Goal: Register for event/course

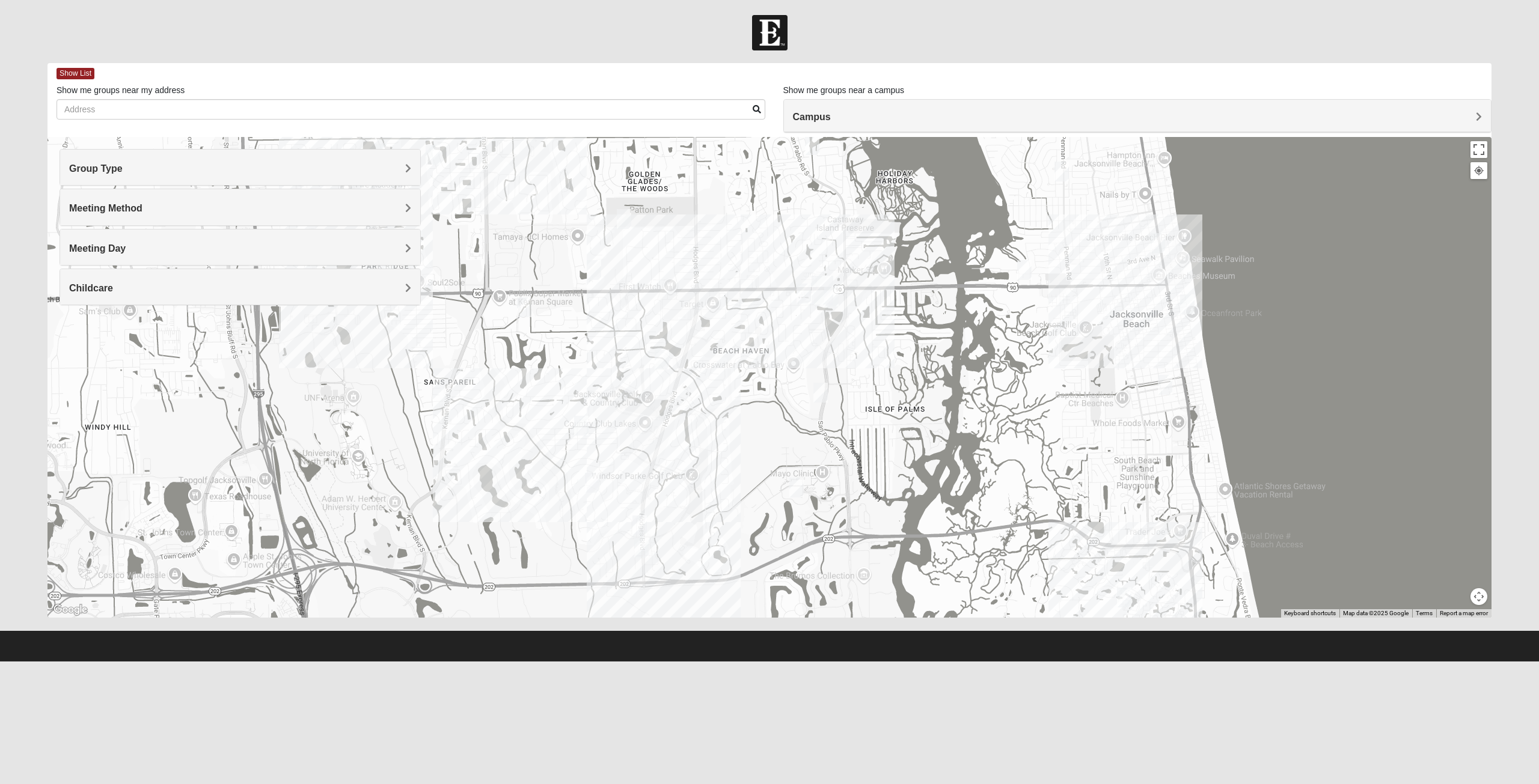
drag, startPoint x: 662, startPoint y: 372, endPoint x: 917, endPoint y: 456, distance: 268.5
click at [914, 461] on div at bounding box center [770, 377] width 1445 height 481
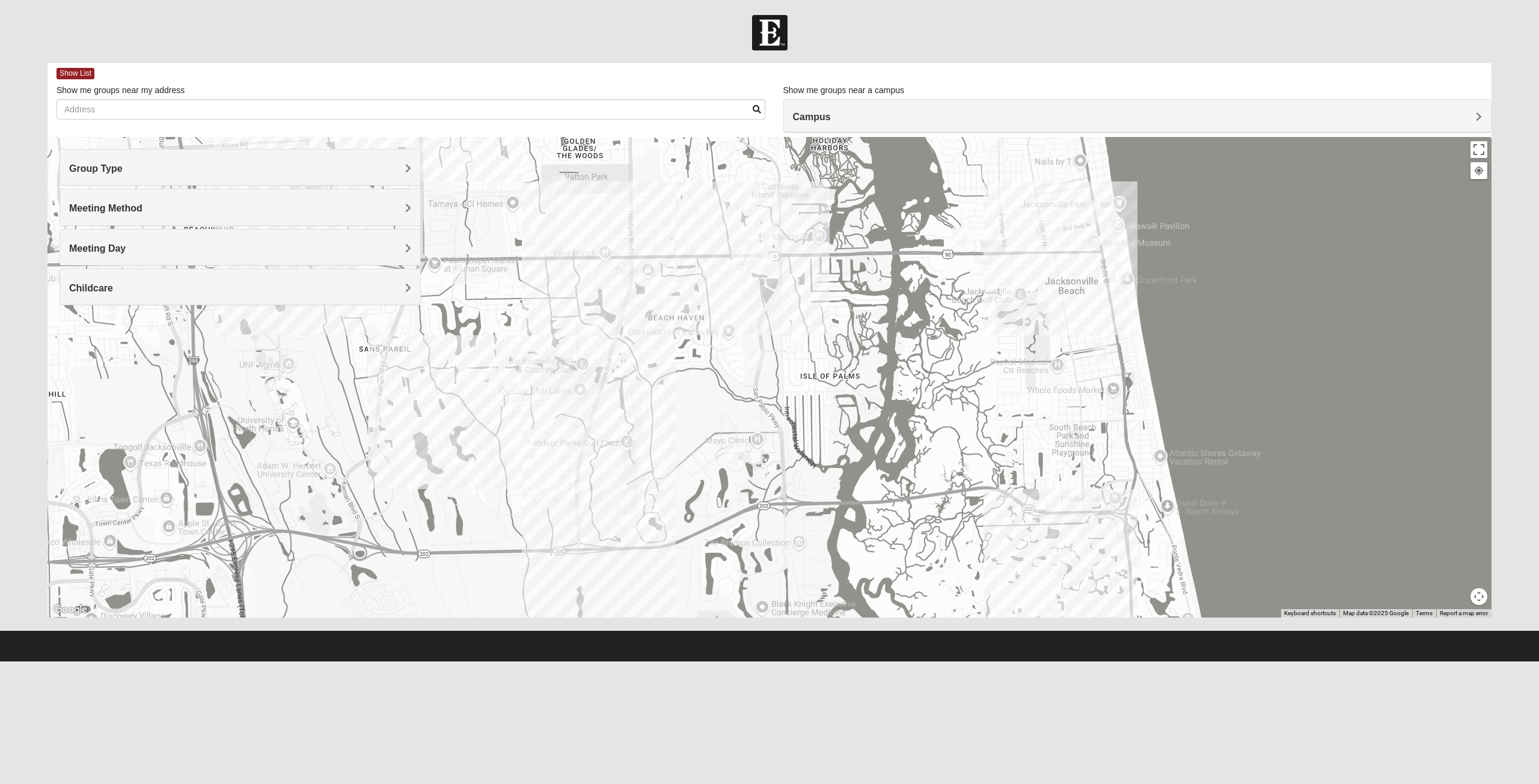
drag, startPoint x: 941, startPoint y: 451, endPoint x: 854, endPoint y: 397, distance: 102.4
click at [859, 407] on div at bounding box center [770, 377] width 1445 height 481
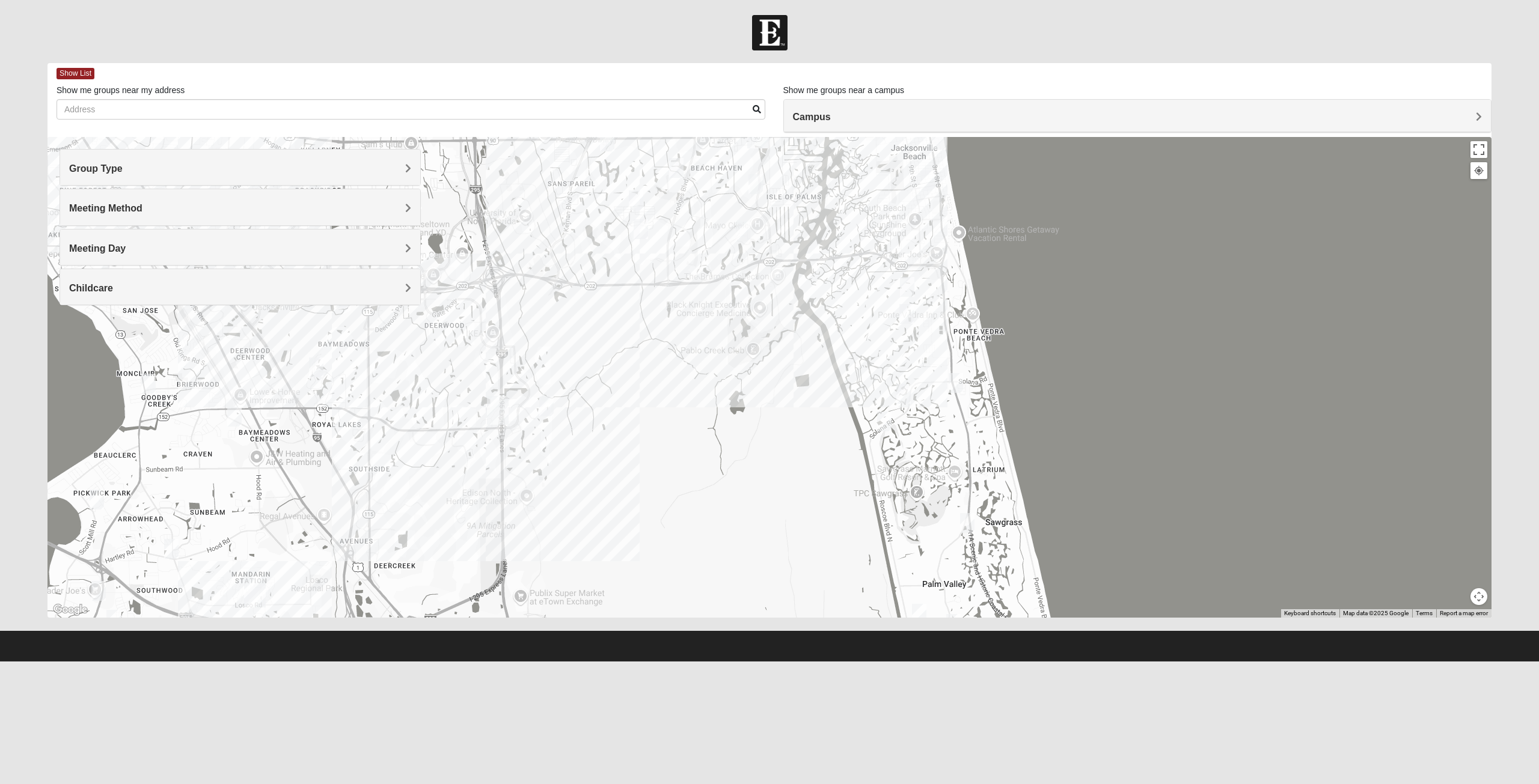
drag, startPoint x: 844, startPoint y: 430, endPoint x: 820, endPoint y: 276, distance: 155.9
click at [797, 247] on div at bounding box center [770, 377] width 1445 height 481
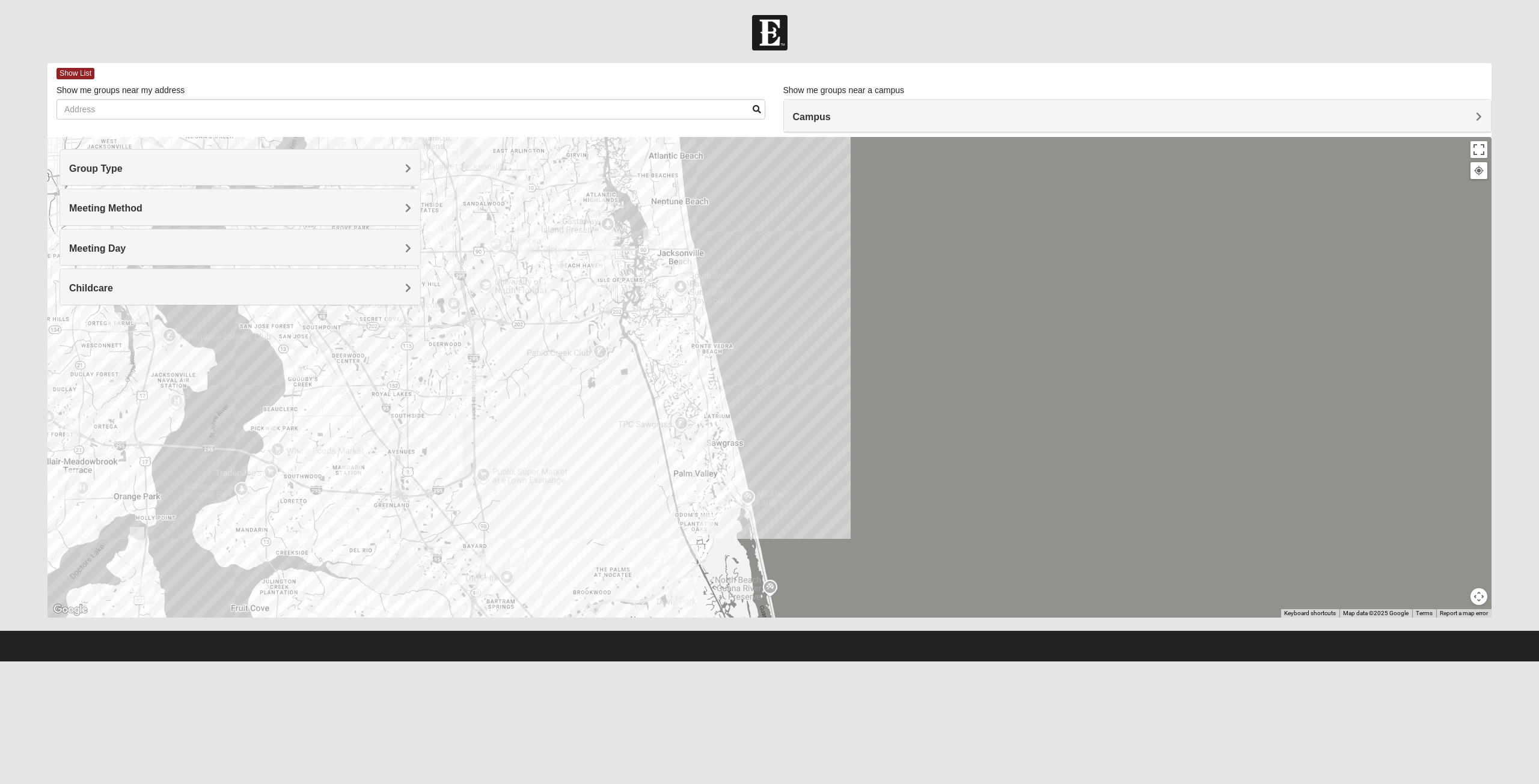
click at [295, 162] on div "Group Type" at bounding box center [240, 167] width 360 height 36
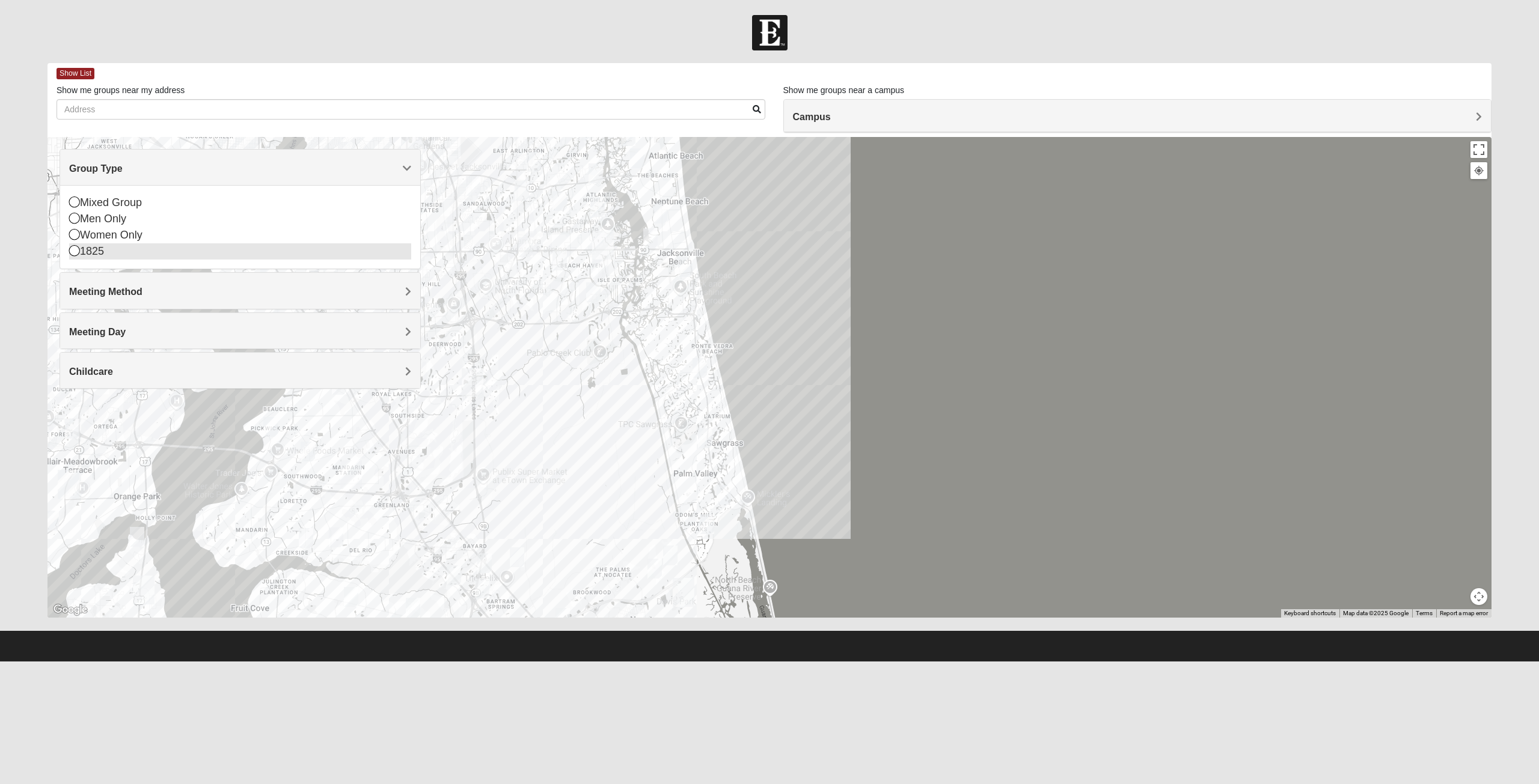
click at [74, 247] on icon at bounding box center [74, 250] width 11 height 11
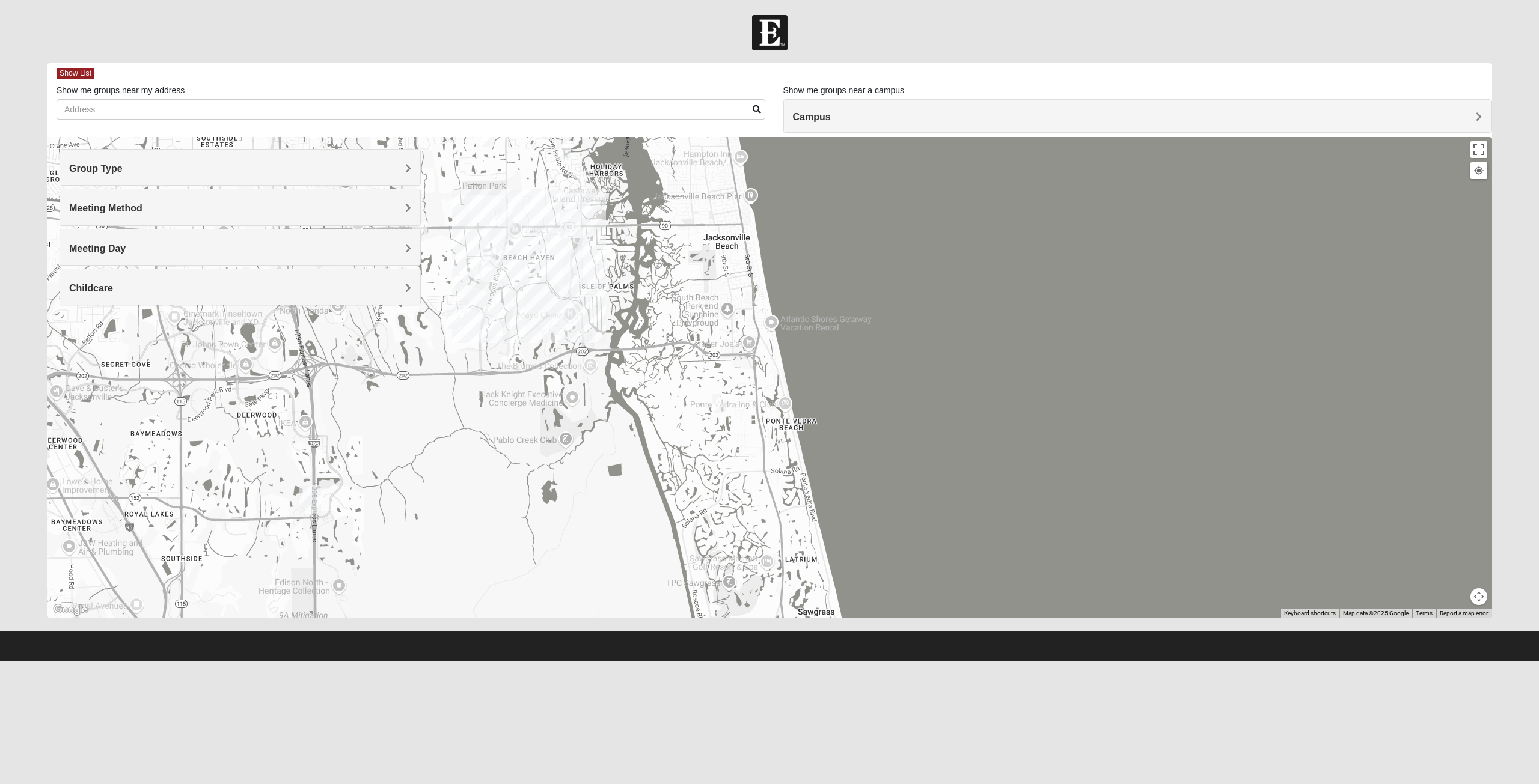
drag, startPoint x: 649, startPoint y: 323, endPoint x: 508, endPoint y: 363, distance: 146.6
click at [470, 353] on div at bounding box center [770, 377] width 1445 height 481
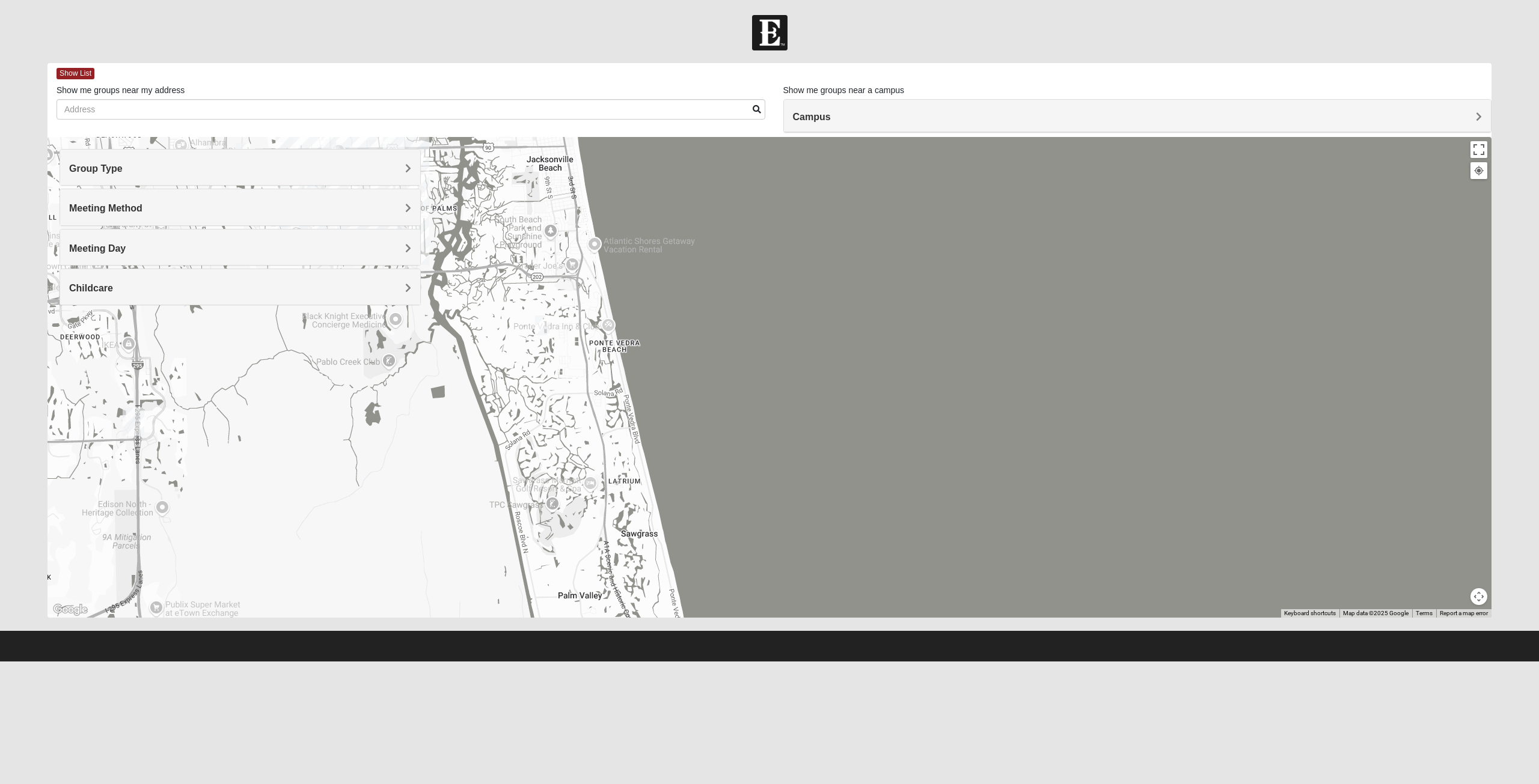
drag, startPoint x: 613, startPoint y: 392, endPoint x: 538, endPoint y: 323, distance: 101.9
click at [480, 322] on div at bounding box center [770, 377] width 1445 height 481
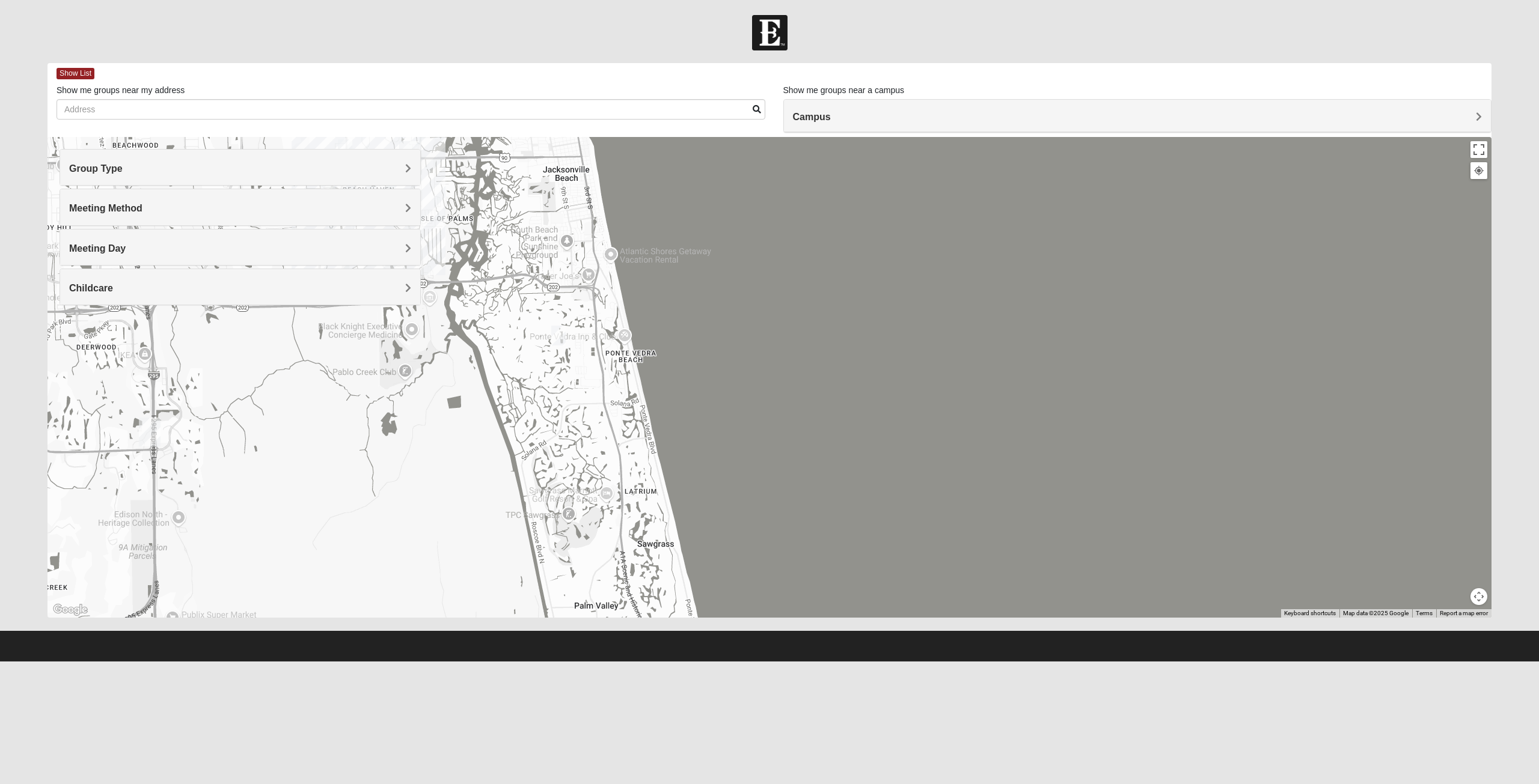
click at [558, 334] on img "1825 Mixed Gatewood/Morales 32082" at bounding box center [558, 335] width 14 height 20
click at [564, 265] on span "1825 Mixed [PERSON_NAME]/[PERSON_NAME] 32082" at bounding box center [547, 266] width 262 height 13
click at [467, 300] on span "Learn More" at bounding box center [442, 306] width 51 height 13
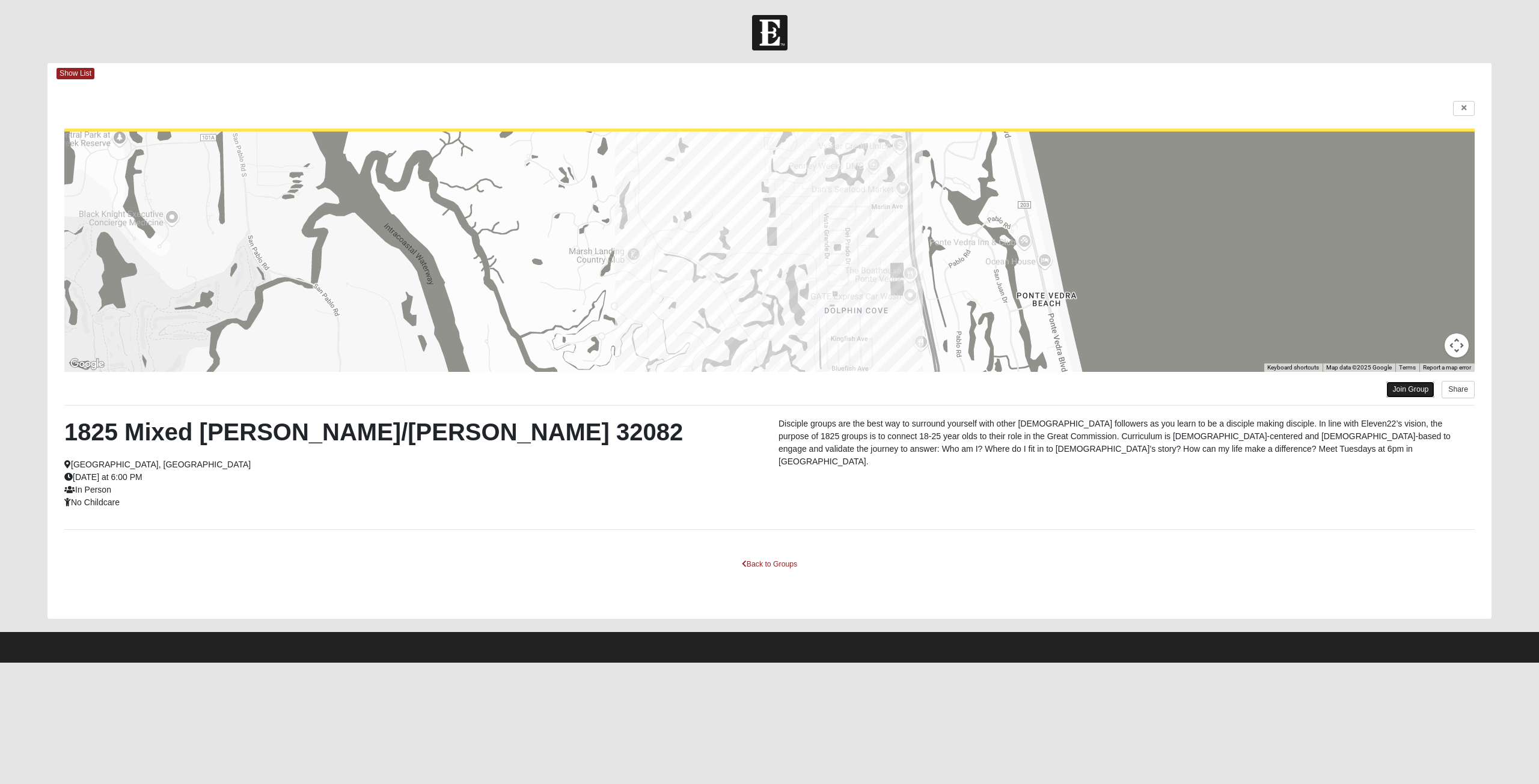
click at [1405, 385] on link "Join Group" at bounding box center [1410, 390] width 48 height 16
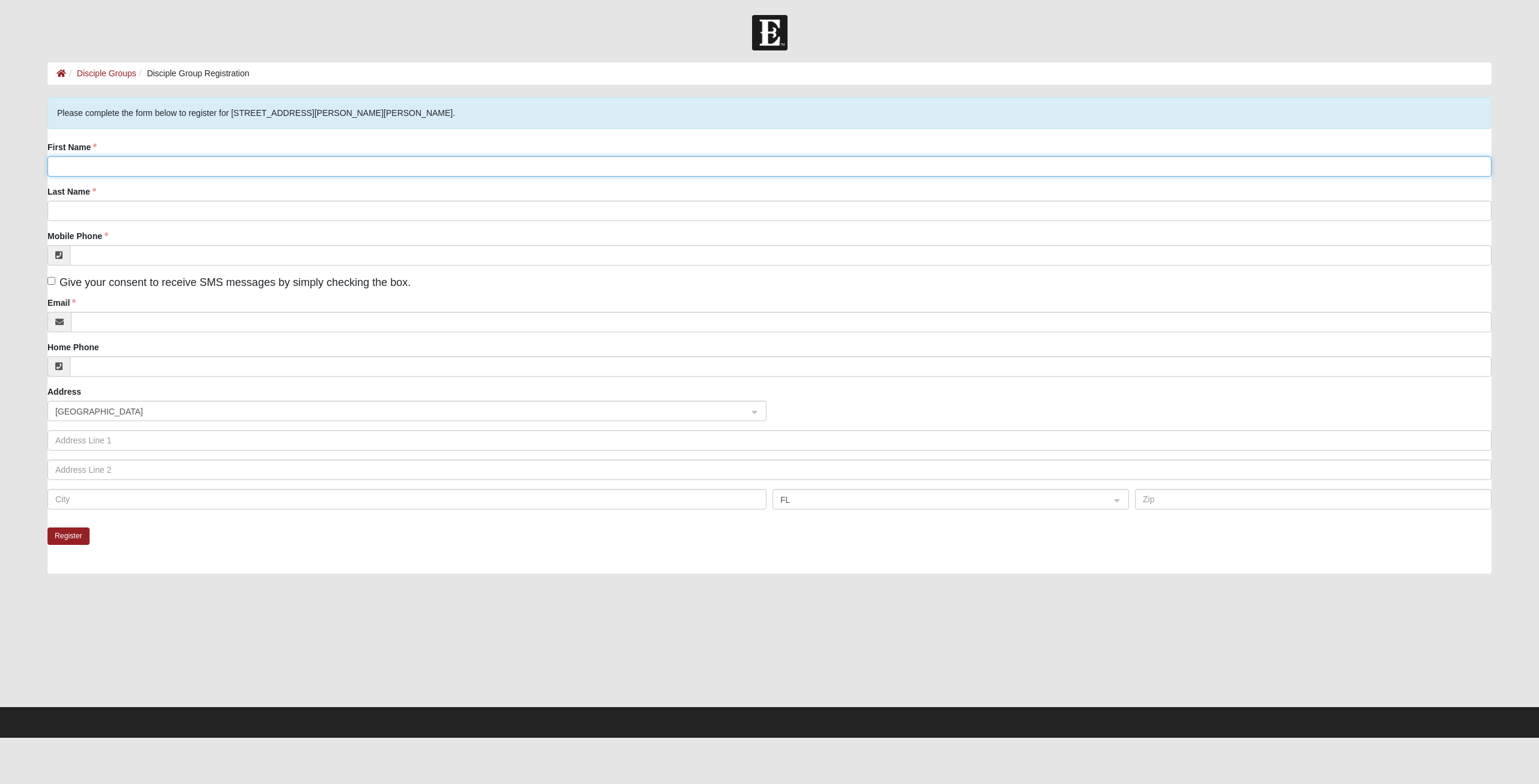
click at [217, 171] on input "First Name" at bounding box center [770, 166] width 1445 height 20
click at [210, 165] on input "First Name" at bounding box center [770, 166] width 1445 height 20
type input "Mason"
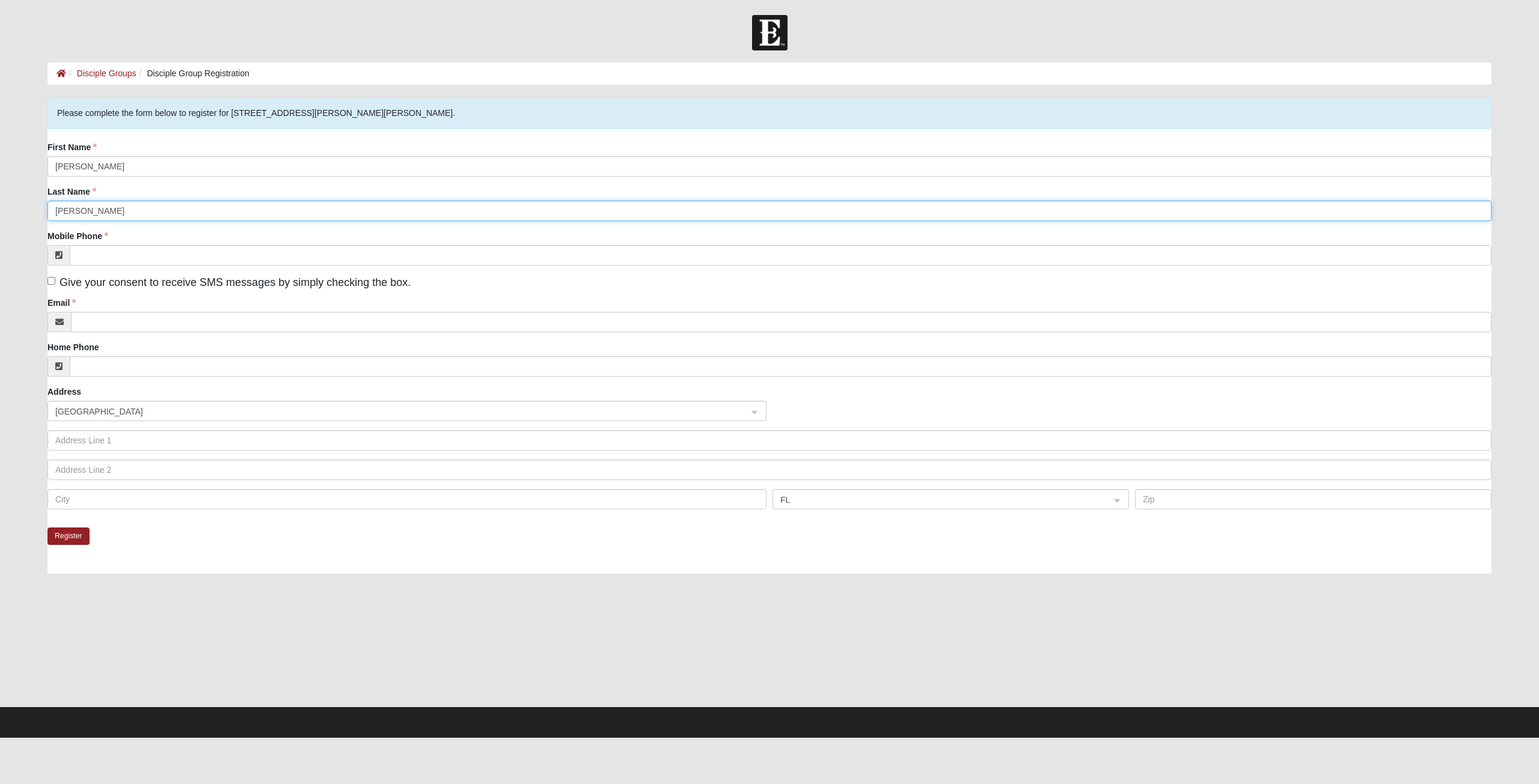
type input "Horne"
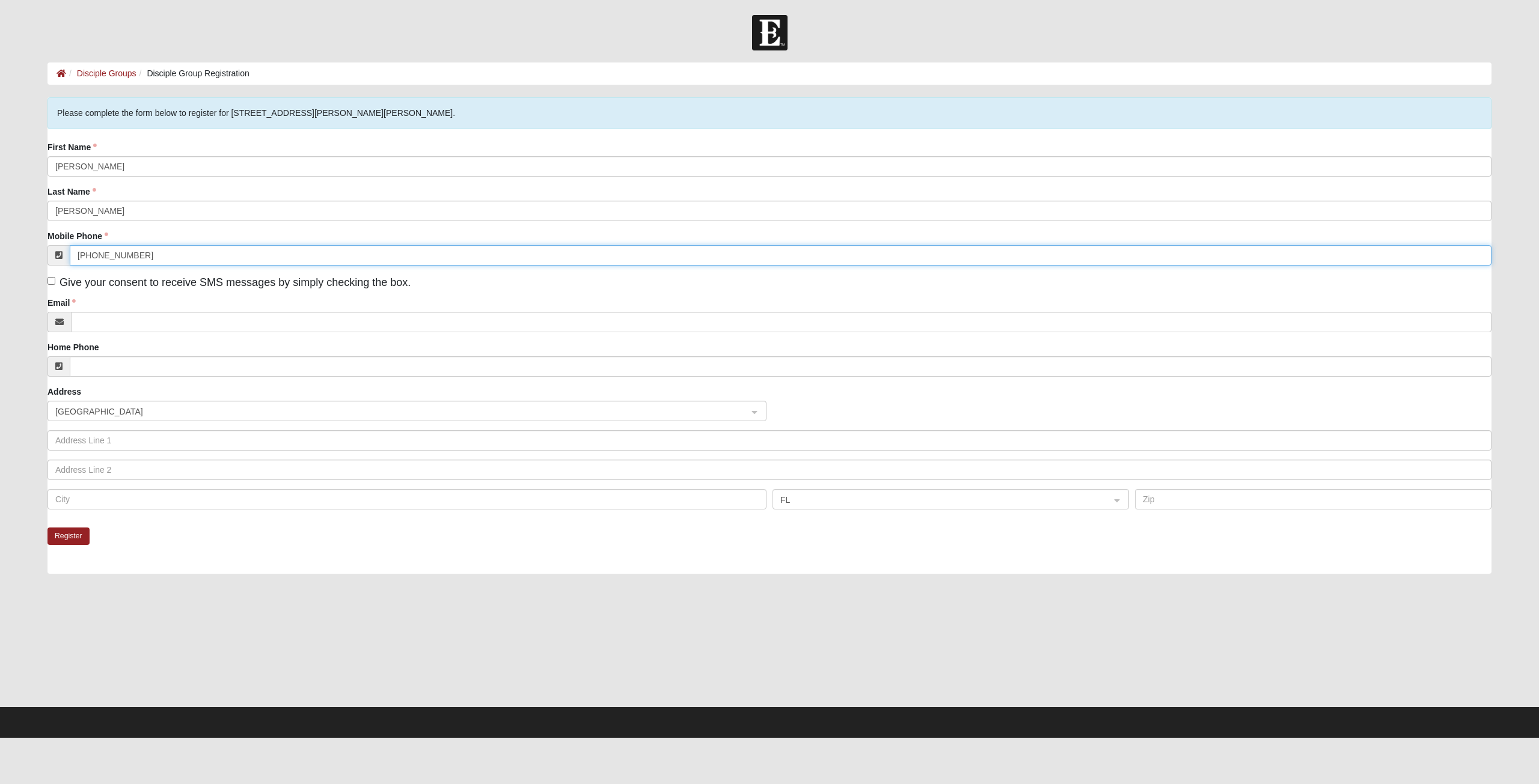
type input "(904) 806-0582"
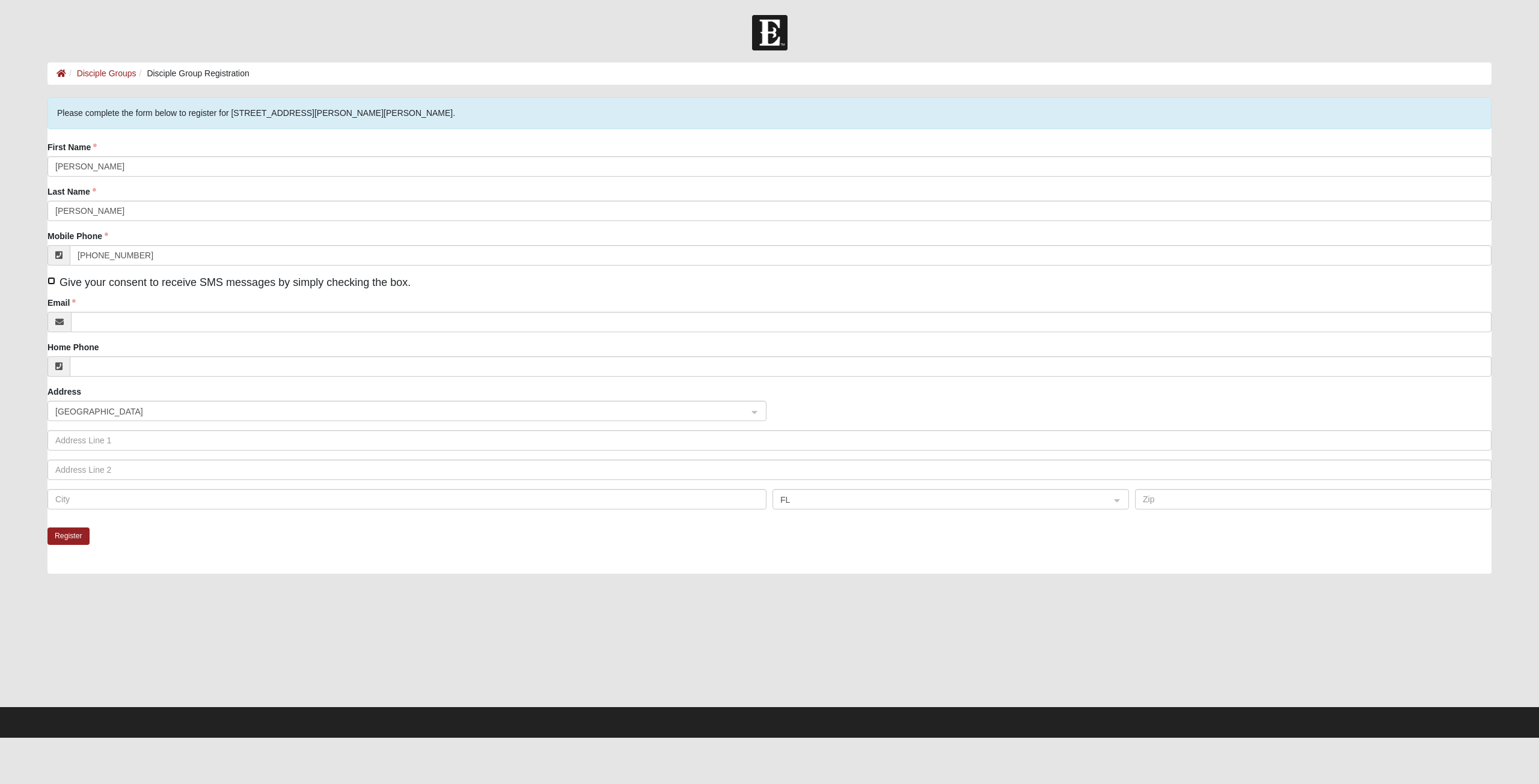
click at [53, 280] on input "Give your consent to receive SMS messages by simply checking the box." at bounding box center [51, 281] width 8 height 8
checkbox input "true"
click at [117, 322] on input "Email" at bounding box center [781, 322] width 1421 height 20
type input "mhorne780@gmail.com"
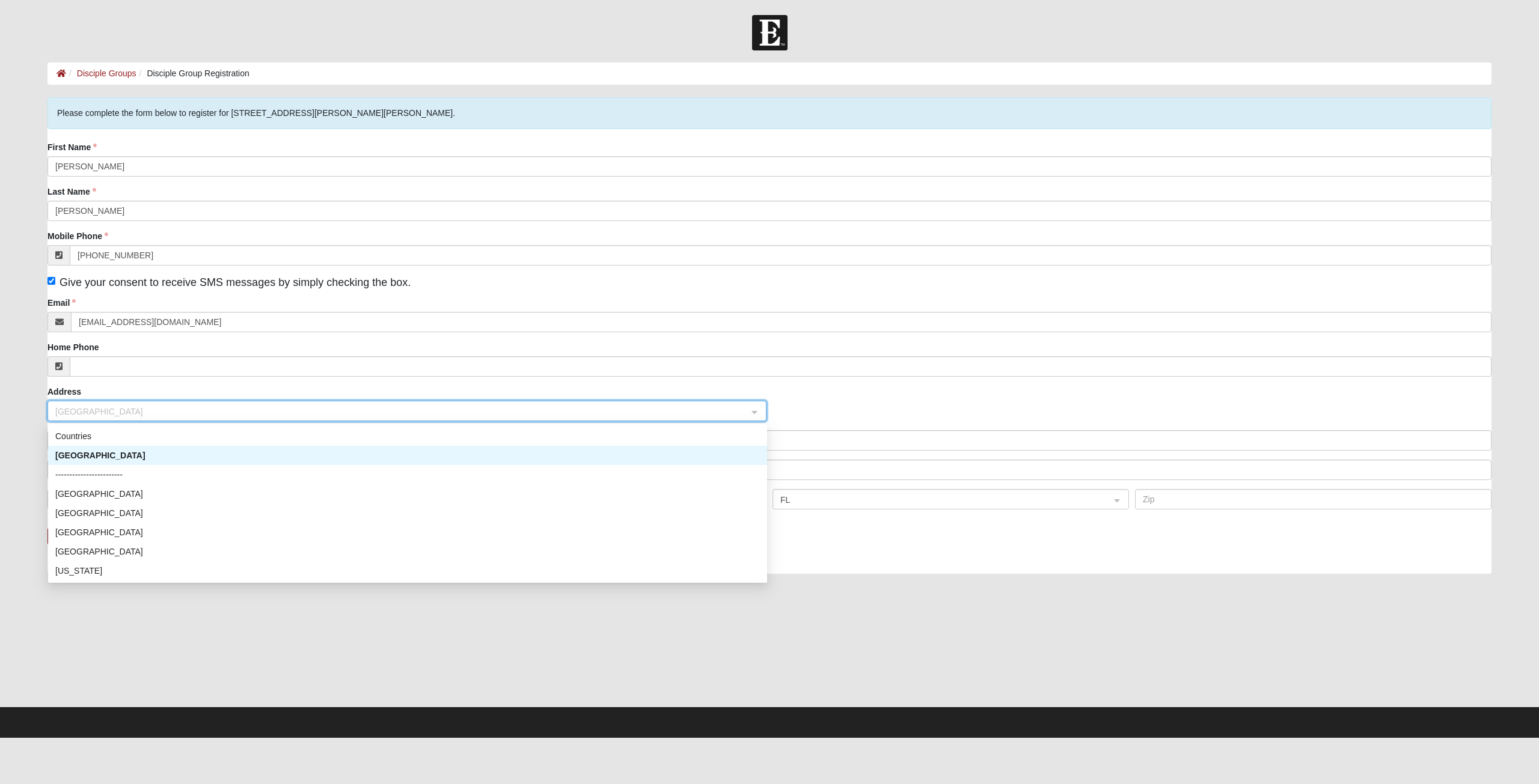
click at [212, 456] on div "United States" at bounding box center [407, 456] width 705 height 13
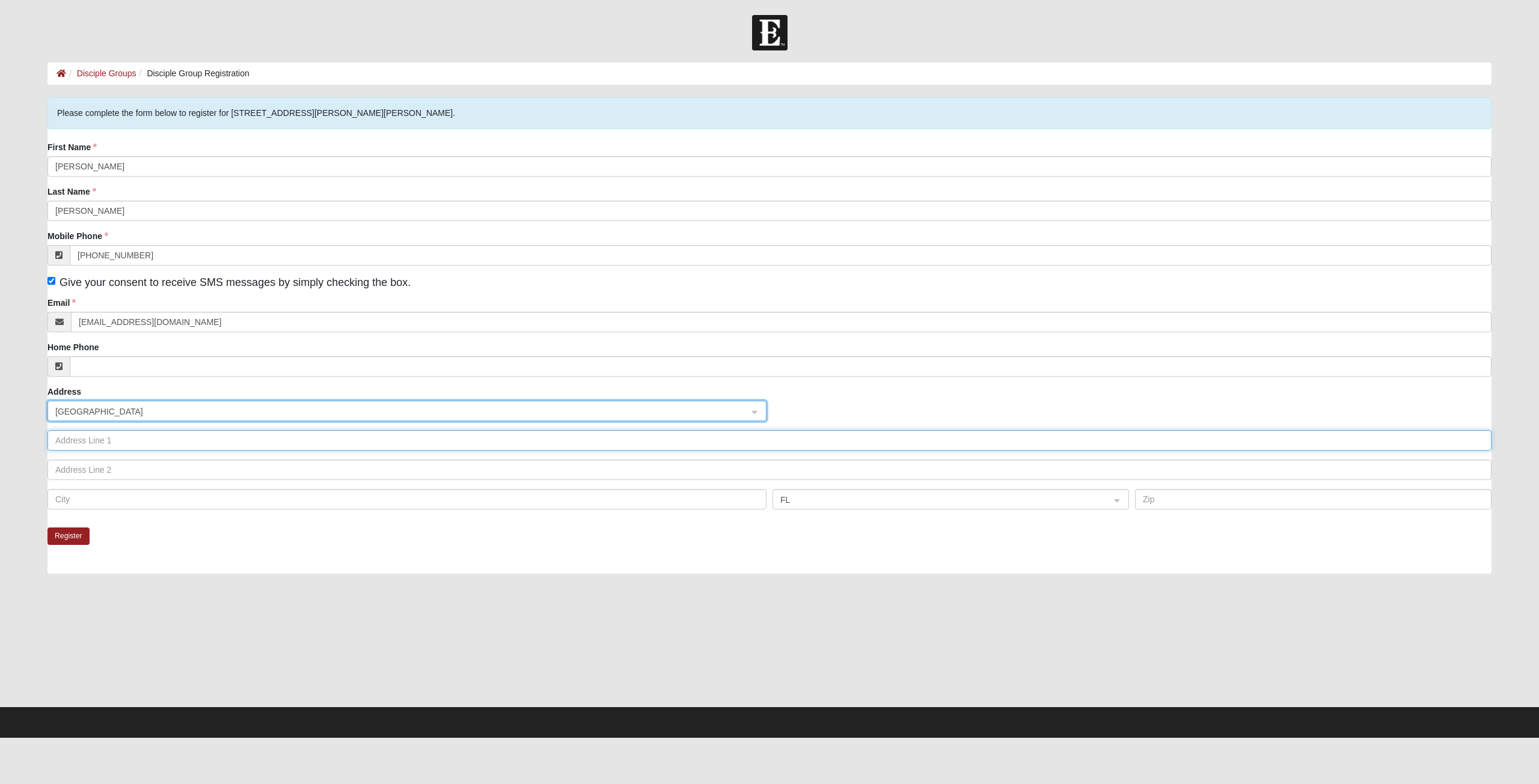
click at [198, 444] on input "text" at bounding box center [770, 440] width 1445 height 20
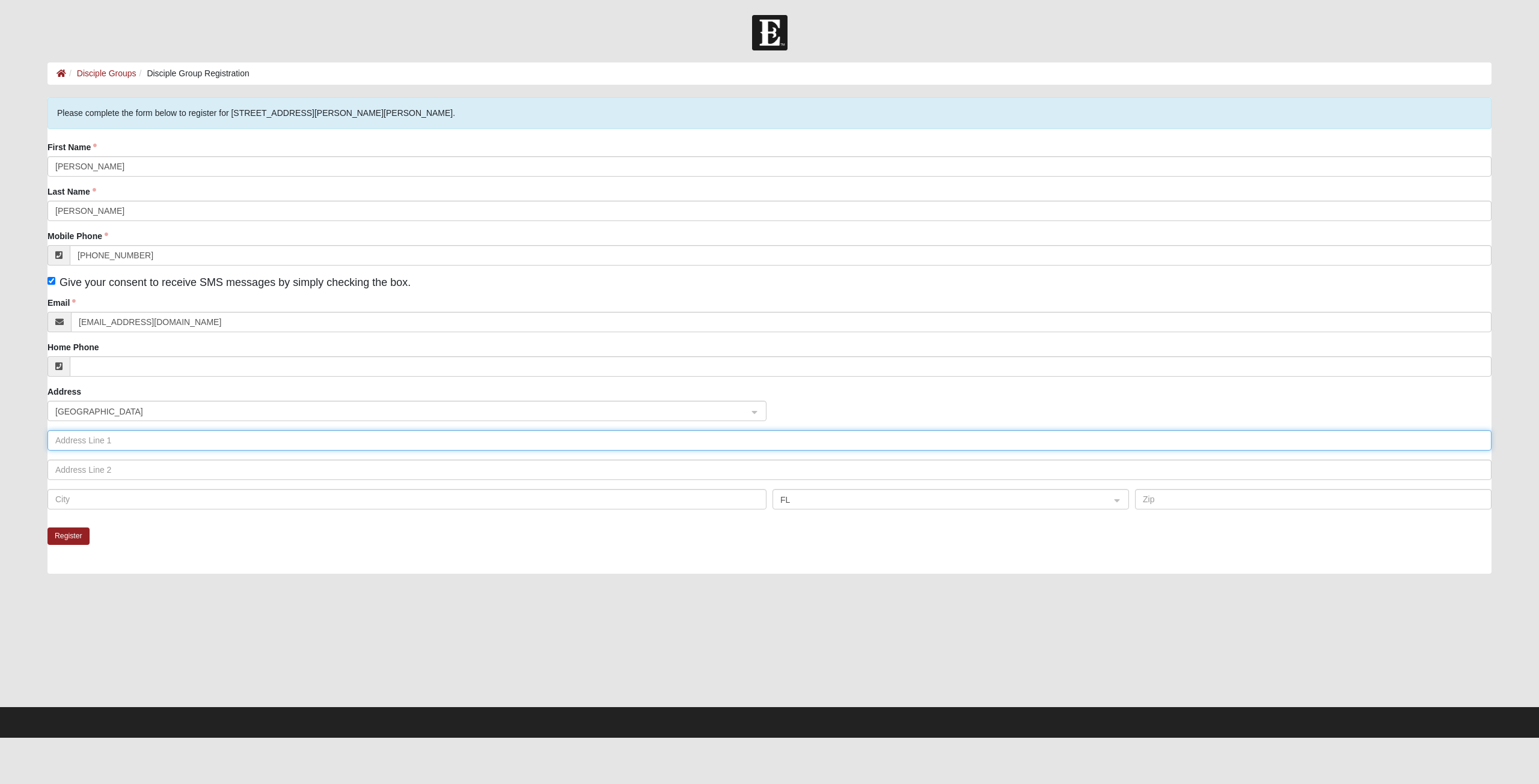
type input "8176 Seven Mile Drive"
type input "Ponte Vedra Beach"
type input "32082"
drag, startPoint x: 599, startPoint y: 545, endPoint x: 575, endPoint y: 548, distance: 24.2
click at [598, 545] on div "Register" at bounding box center [770, 551] width 1445 height 46
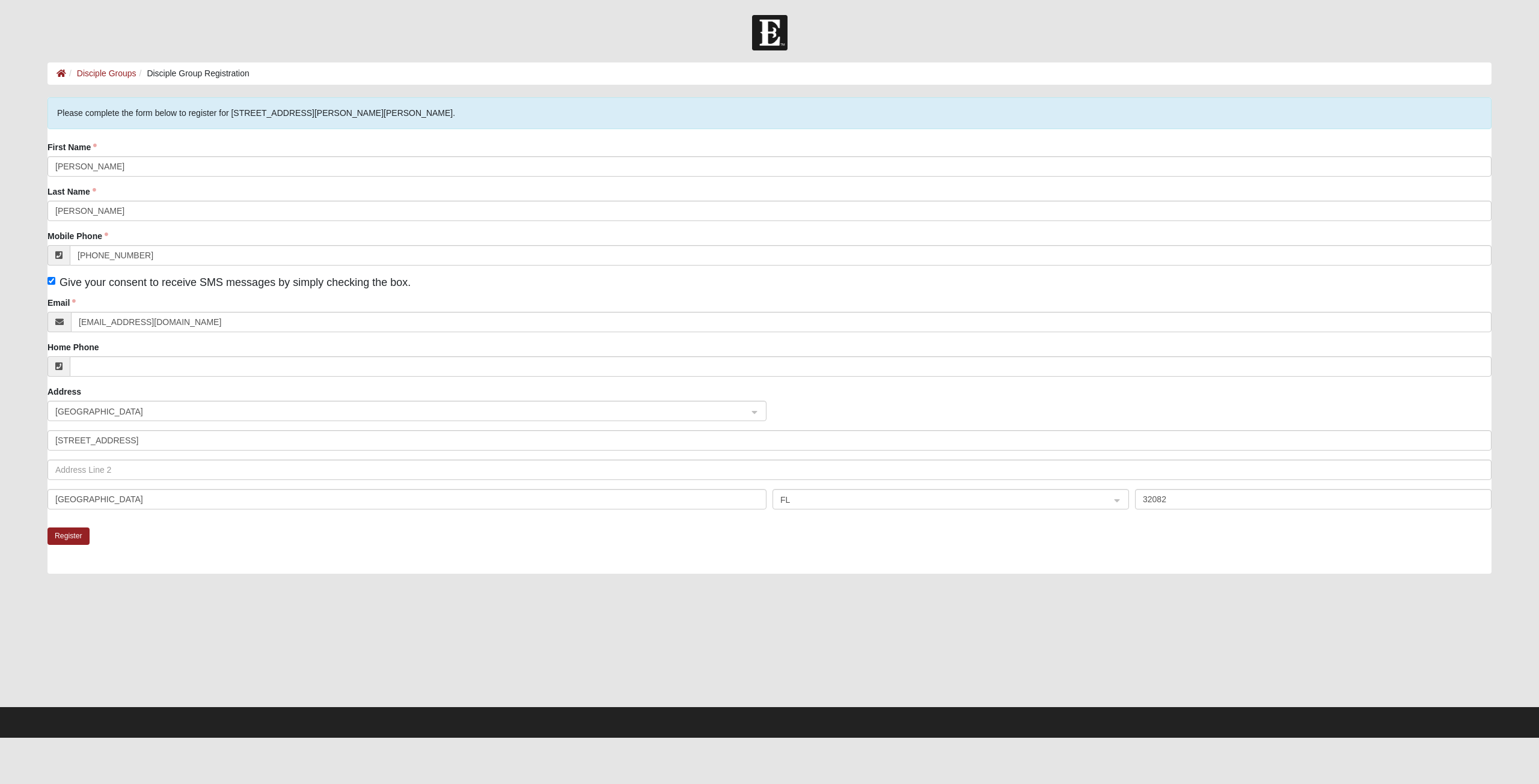
click at [10, 489] on form "Log In Disciple Group Registration Disciple Groups Disciple Group Registration …" at bounding box center [770, 376] width 1539 height 723
click at [0, 77] on form "Log In Disciple Group Registration Disciple Groups Disciple Group Registration …" at bounding box center [770, 376] width 1539 height 723
click at [76, 531] on button "Register" at bounding box center [68, 536] width 42 height 17
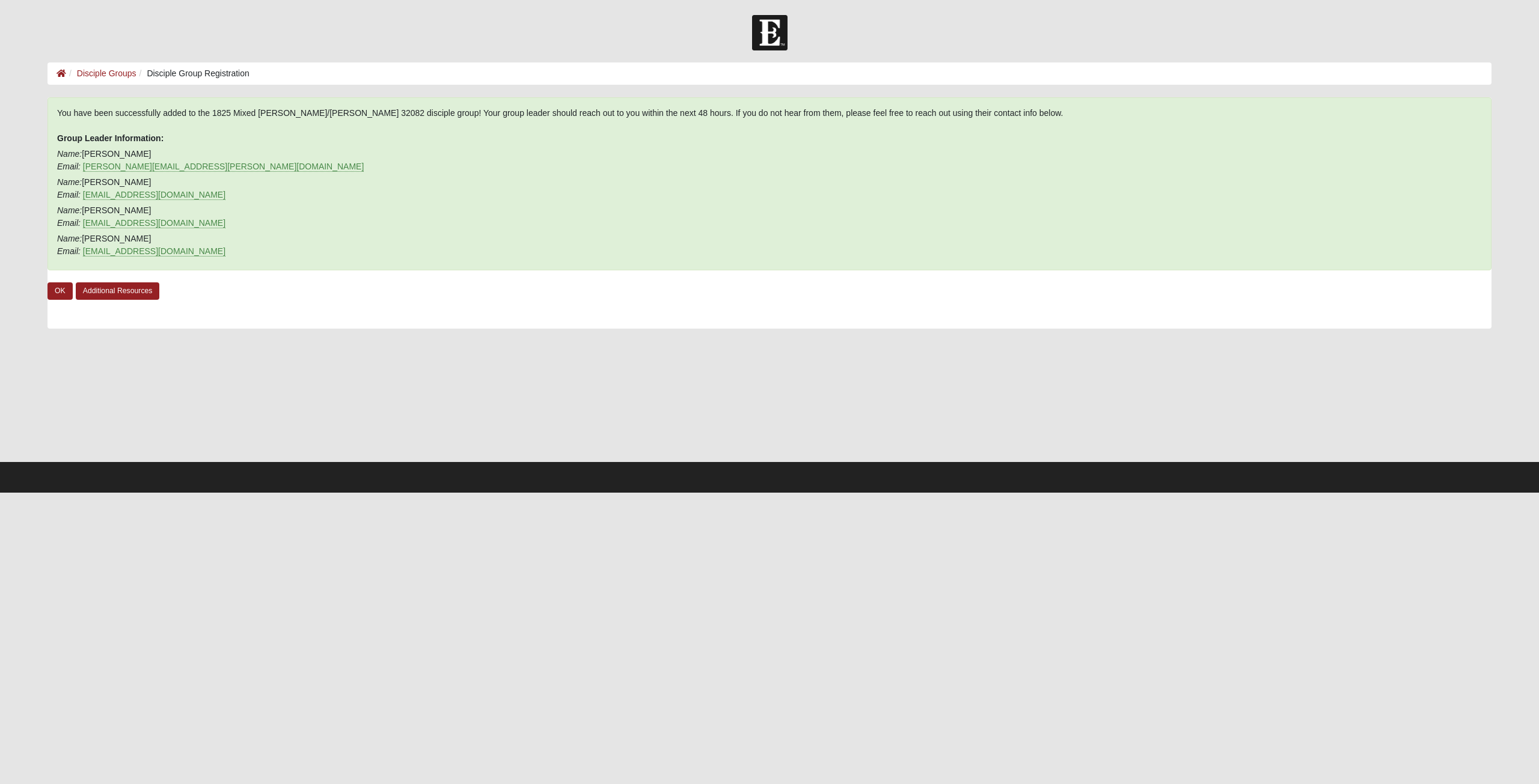
click at [78, 386] on div at bounding box center [770, 401] width 1445 height 120
click at [21, 379] on form "Log In Disciple Group Registration Disciple Groups Disciple Group Registration …" at bounding box center [770, 253] width 1539 height 478
drag, startPoint x: 61, startPoint y: 292, endPoint x: 59, endPoint y: 298, distance: 6.3
click at [61, 294] on link "OK" at bounding box center [60, 291] width 25 height 17
